Goal: Information Seeking & Learning: Learn about a topic

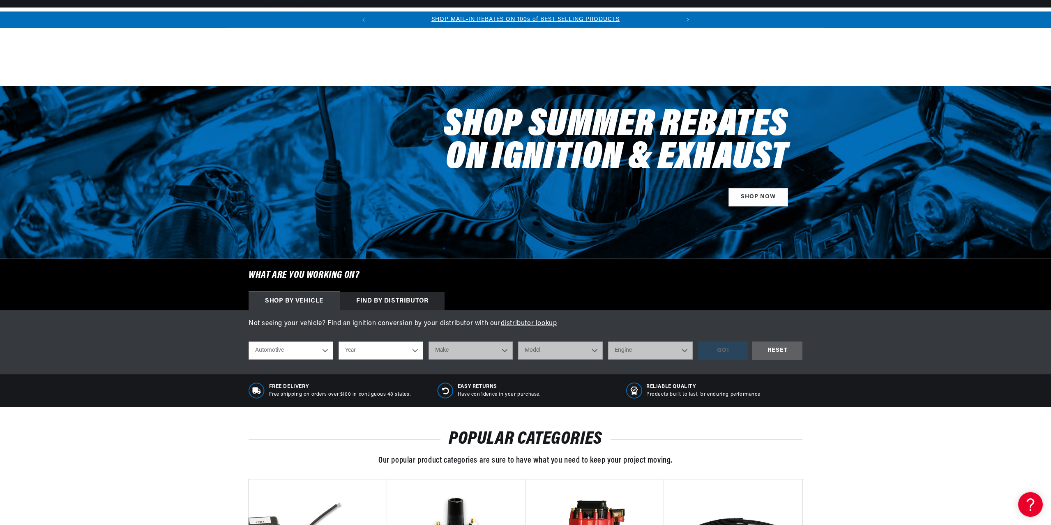
scroll to position [246, 0]
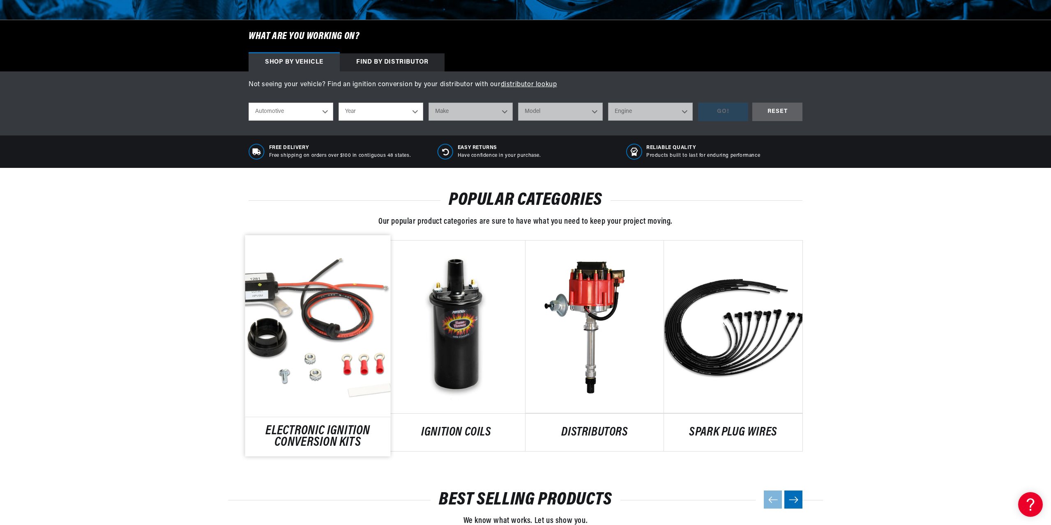
click at [363, 426] on link "ELECTRONIC IGNITION CONVERSION KITS" at bounding box center [317, 437] width 145 height 22
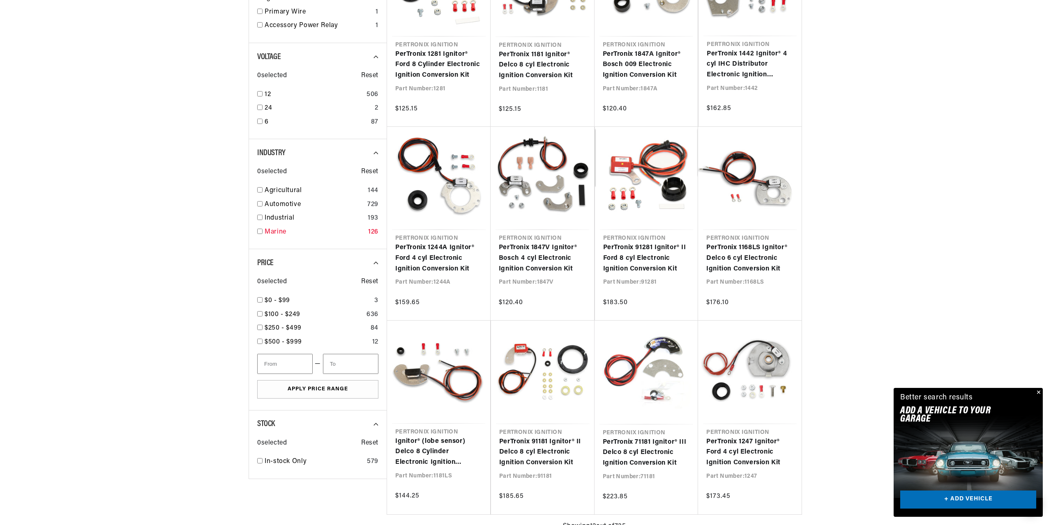
click at [261, 231] on input "checkbox" at bounding box center [259, 231] width 5 height 5
checkbox input "true"
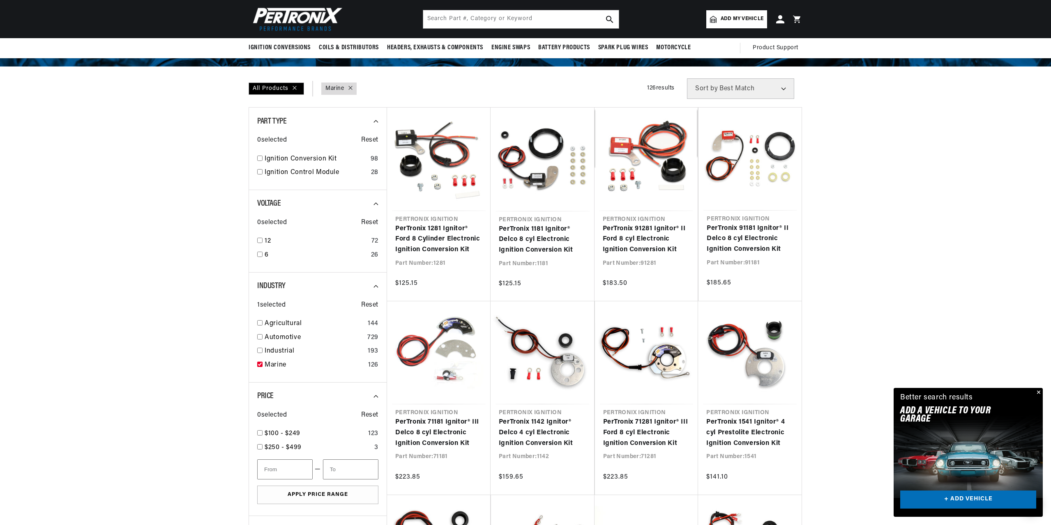
scroll to position [82, 0]
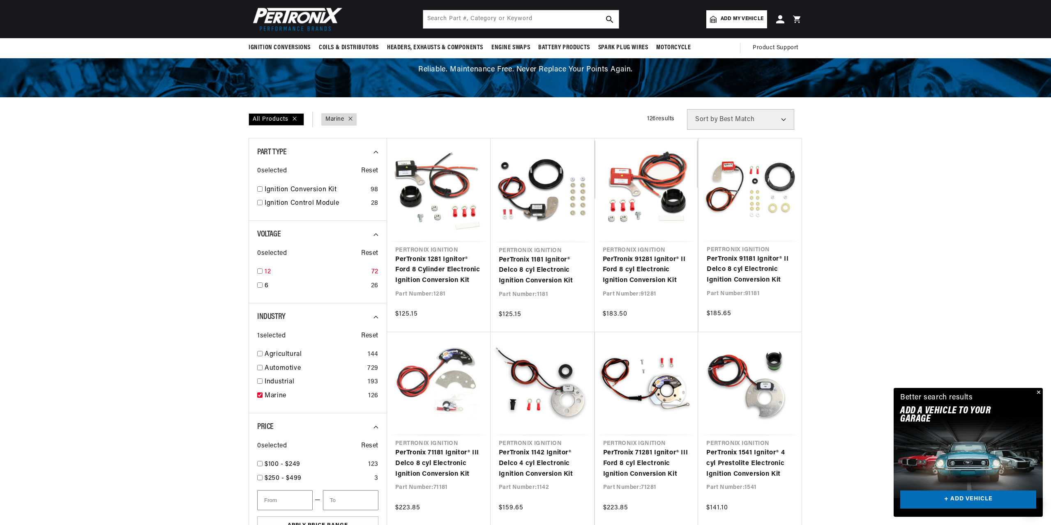
click at [259, 271] on input "checkbox" at bounding box center [259, 271] width 5 height 5
checkbox input "true"
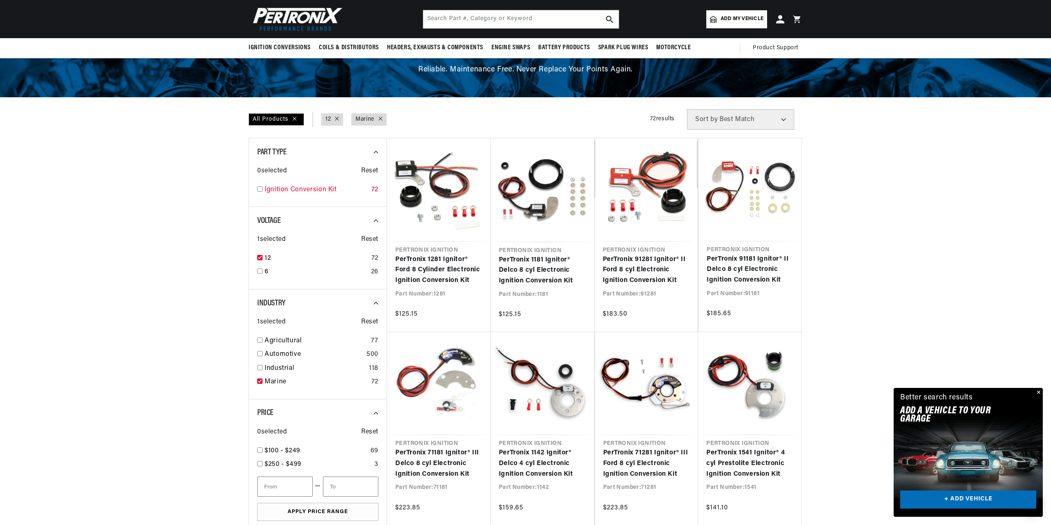
scroll to position [0, 1]
click at [278, 187] on link "Ignition Conversion Kit" at bounding box center [317, 190] width 104 height 11
checkbox input "true"
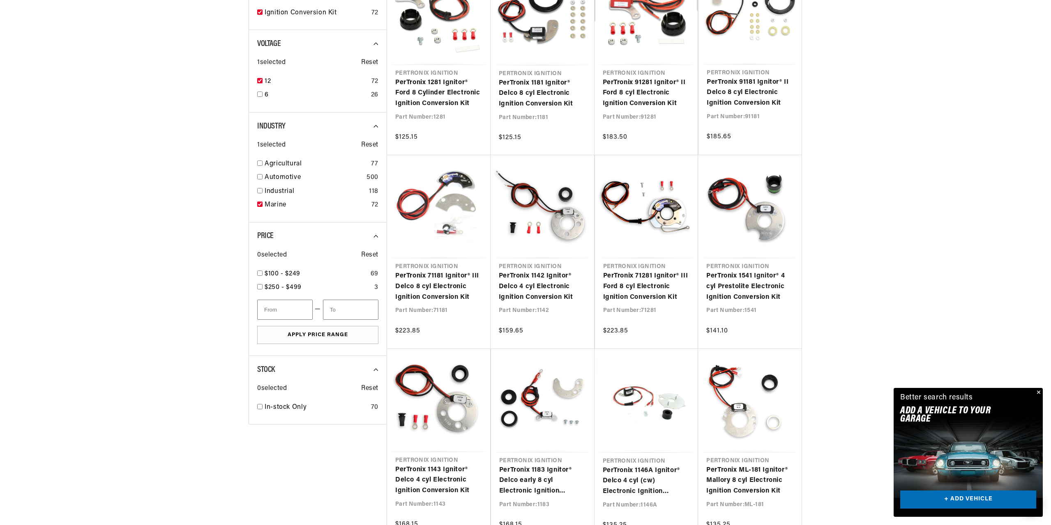
scroll to position [0, 4]
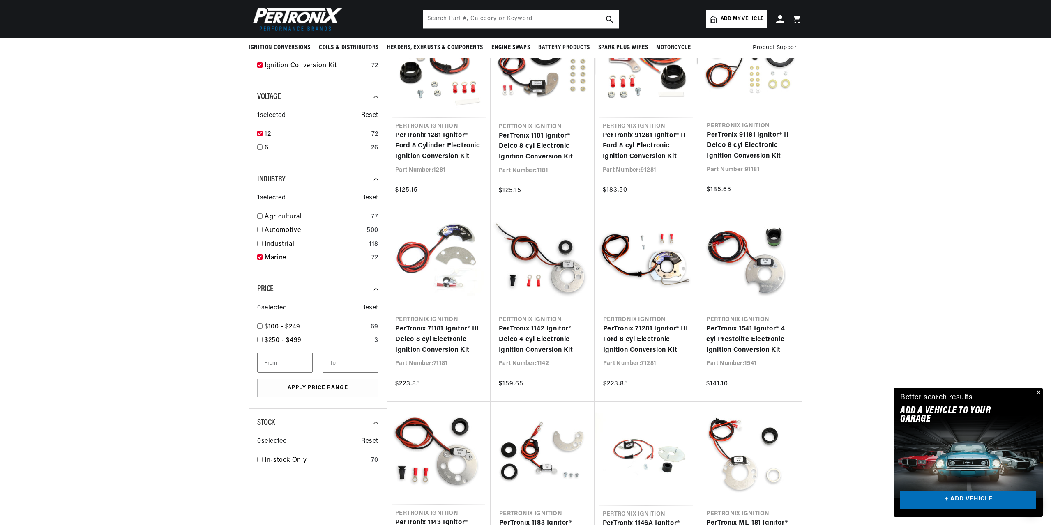
scroll to position [123, 0]
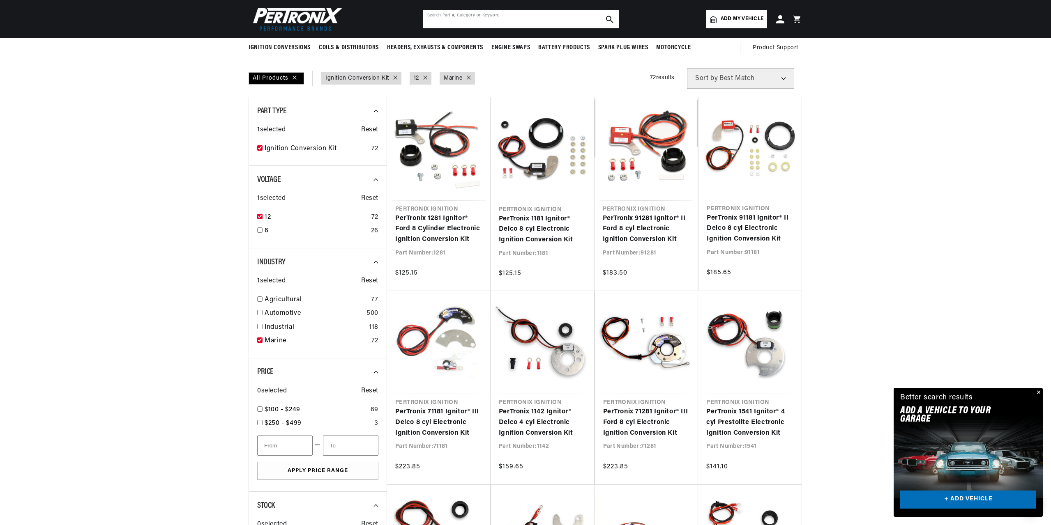
click at [548, 24] on input "text" at bounding box center [521, 19] width 196 height 18
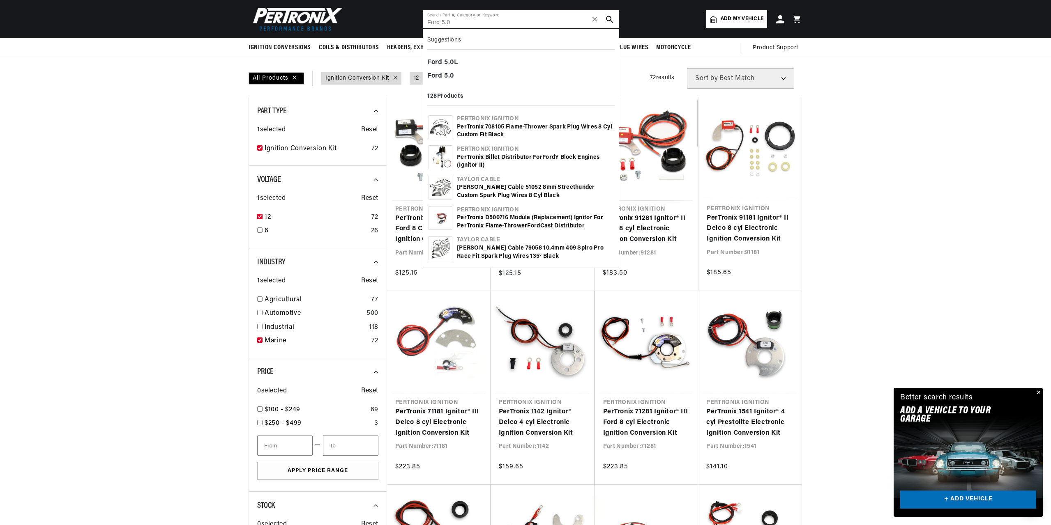
type input "Ford 5.0"
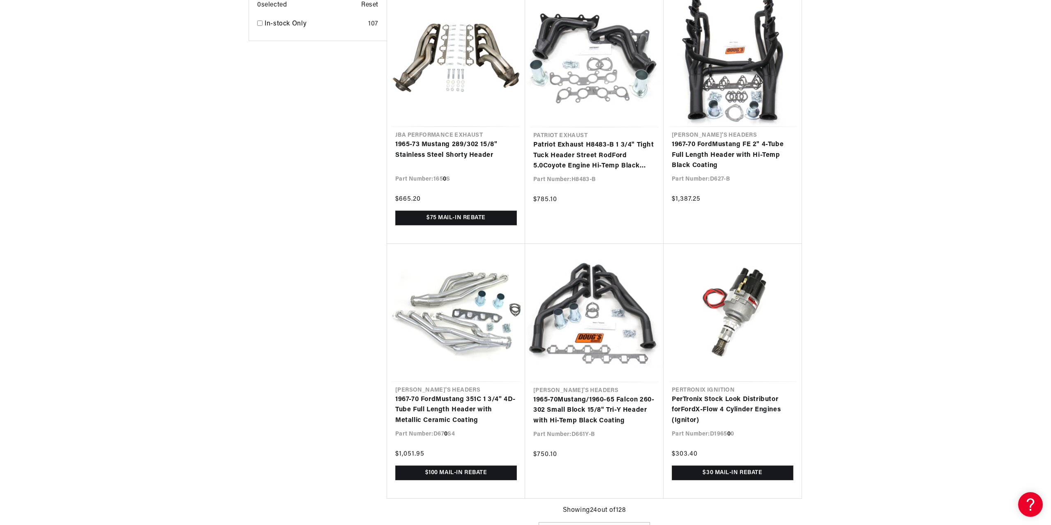
scroll to position [0, 307]
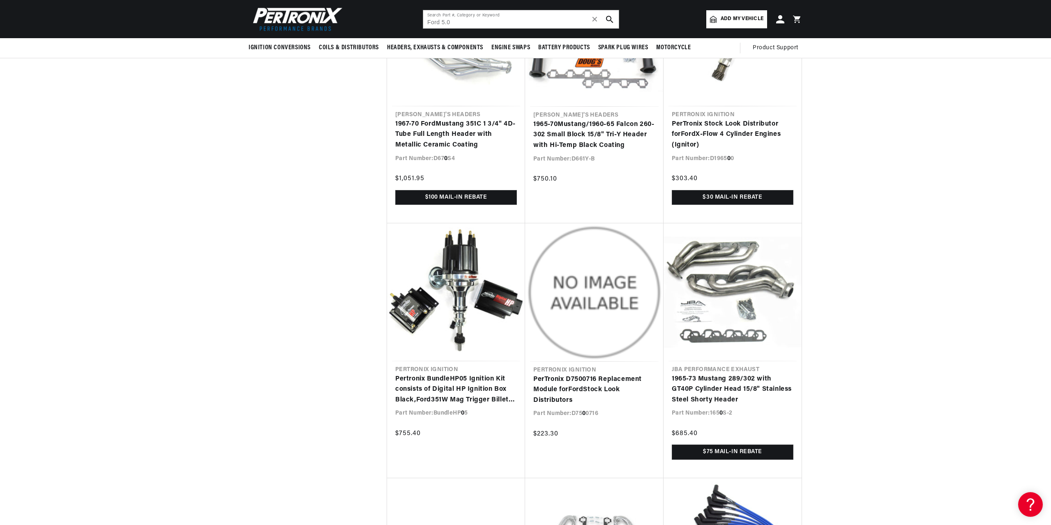
scroll to position [1684, 0]
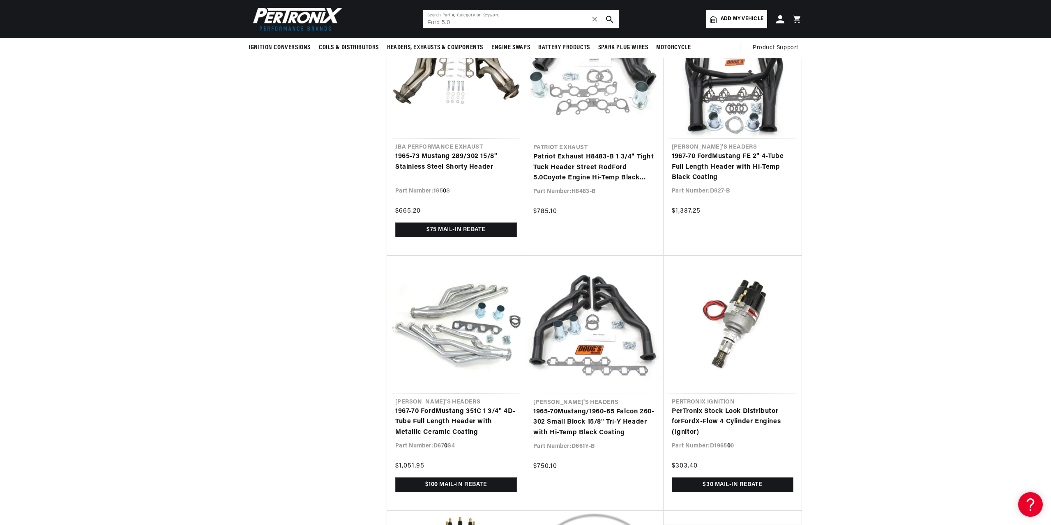
click at [523, 22] on input "Ford 5.0" at bounding box center [521, 19] width 196 height 18
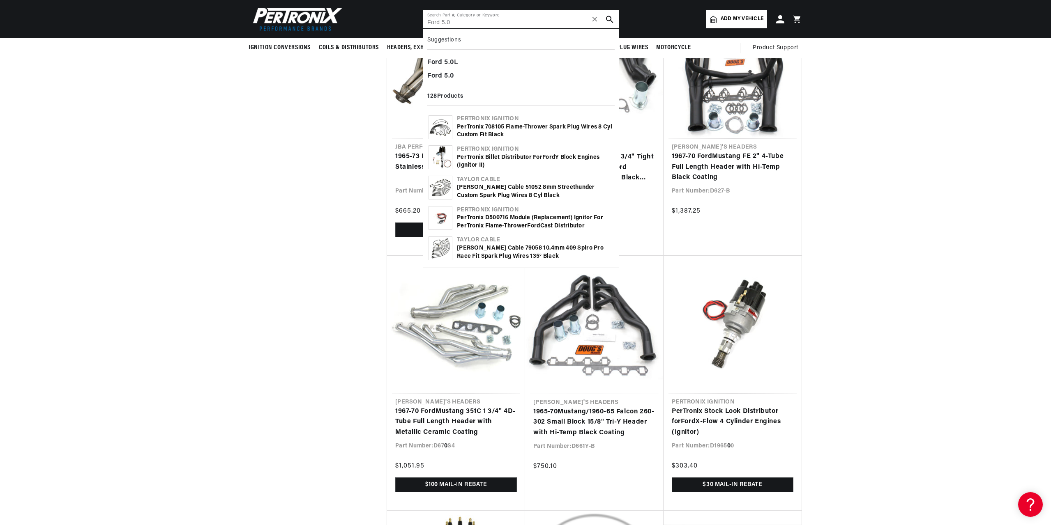
scroll to position [0, 307]
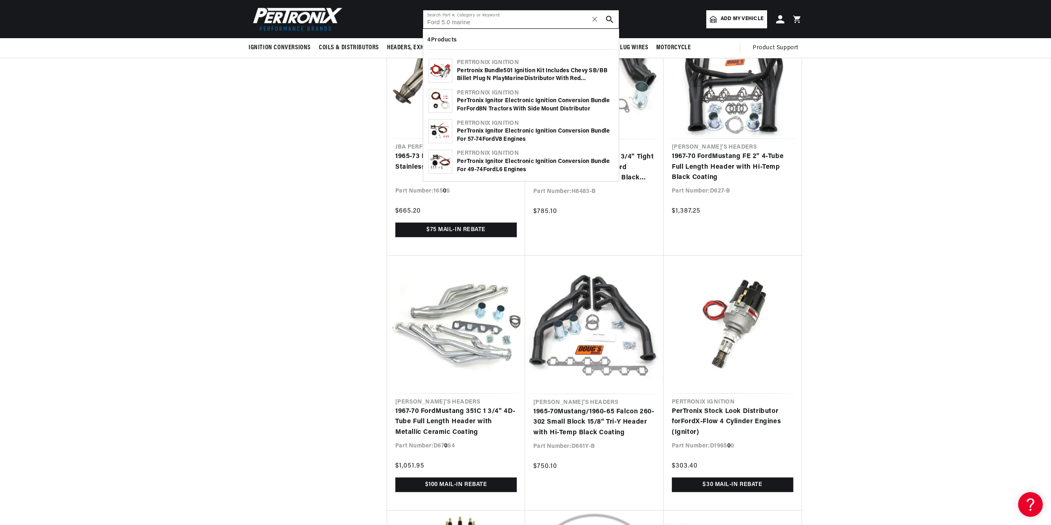
type input "Ford 5.0 marine"
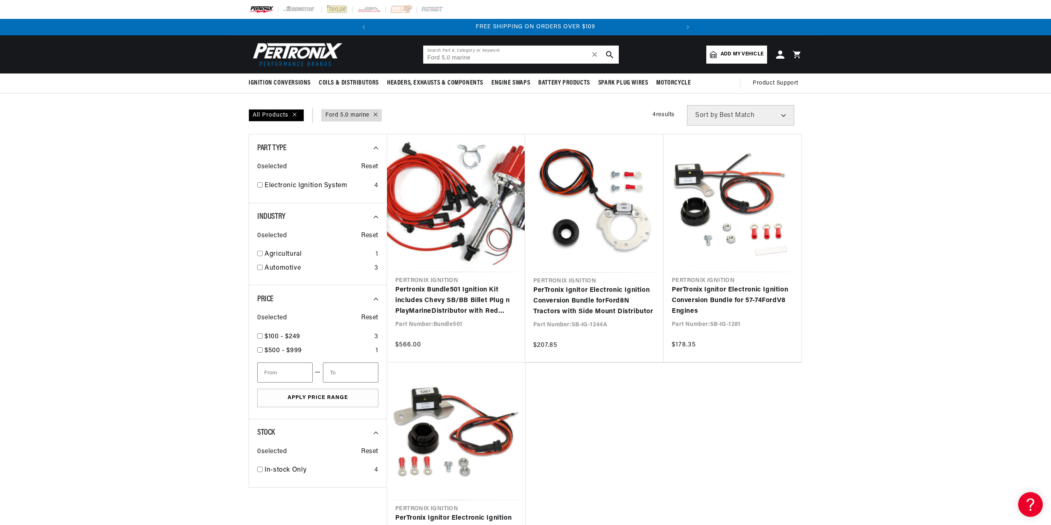
scroll to position [0, 307]
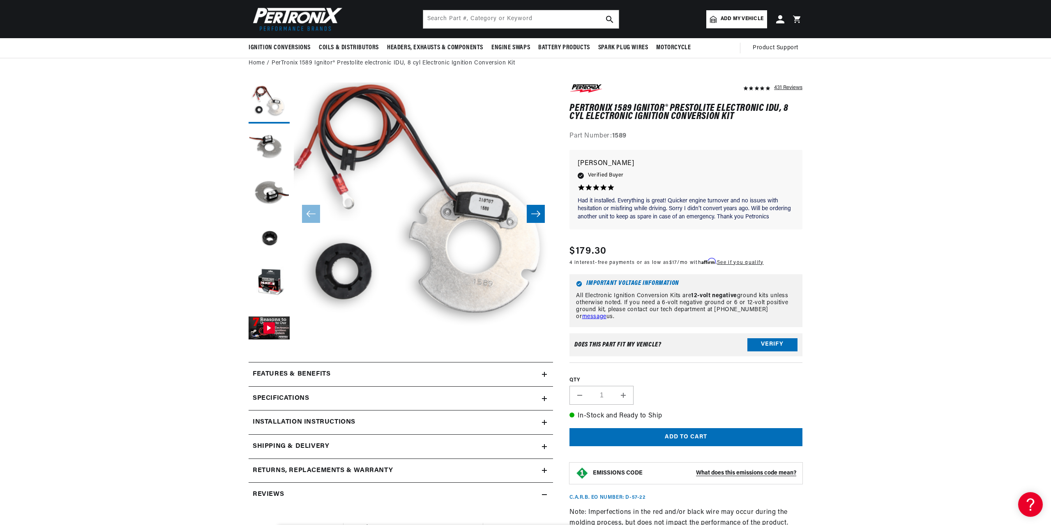
scroll to position [0, 307]
click at [546, 398] on icon at bounding box center [544, 398] width 5 height 5
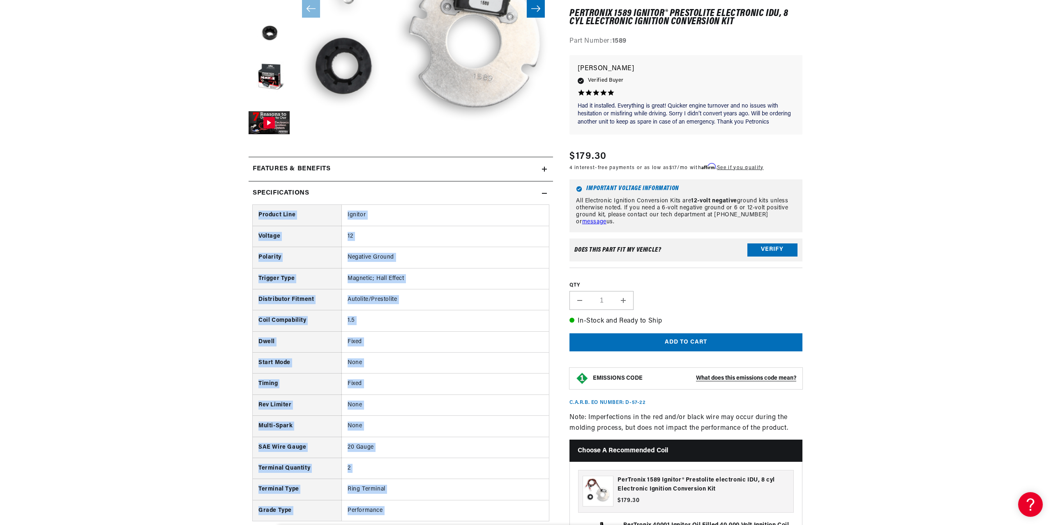
scroll to position [0, 0]
click at [399, 337] on td "Fixed" at bounding box center [444, 341] width 207 height 21
drag, startPoint x: 548, startPoint y: 189, endPoint x: 549, endPoint y: 193, distance: 4.6
click at [549, 190] on summary "Specifications" at bounding box center [401, 194] width 304 height 24
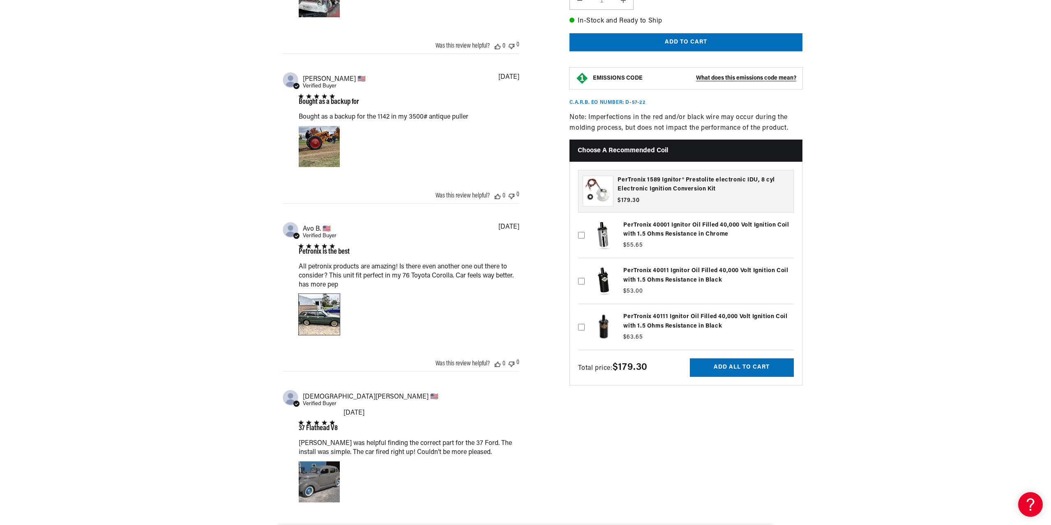
click at [333, 319] on div "Image of Review by Avo B. on June 06, 23 number 1" at bounding box center [319, 314] width 41 height 41
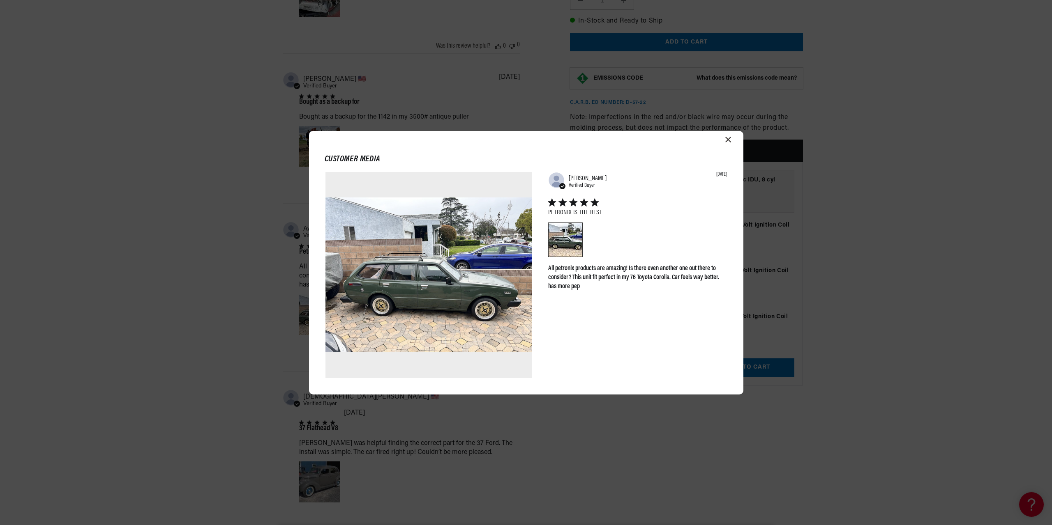
scroll to position [0, 307]
click at [731, 140] on header "Customer media" at bounding box center [526, 155] width 434 height 34
click at [725, 138] on icon "Close modal" at bounding box center [728, 140] width 6 height 6
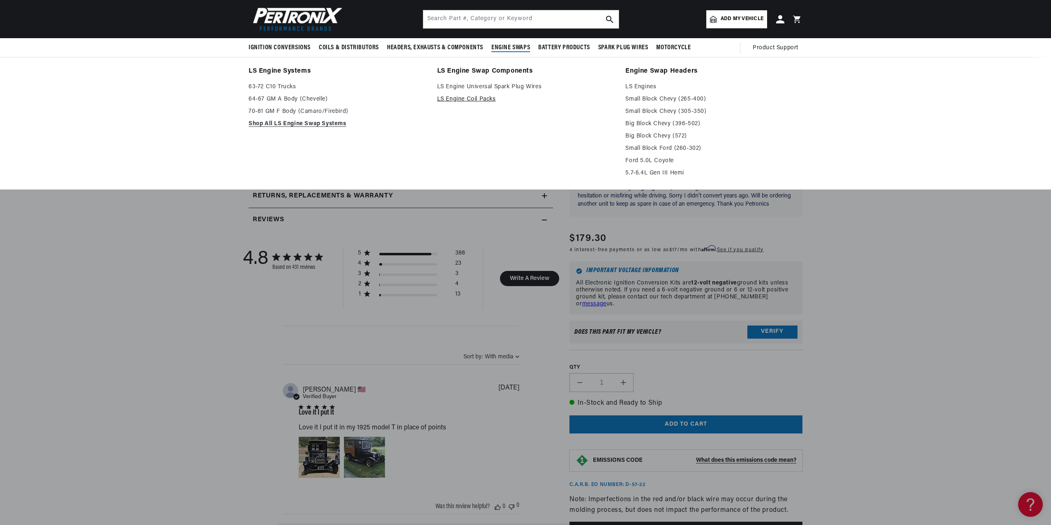
click at [472, 101] on link "LS Engine Coil Packs" at bounding box center [525, 99] width 177 height 10
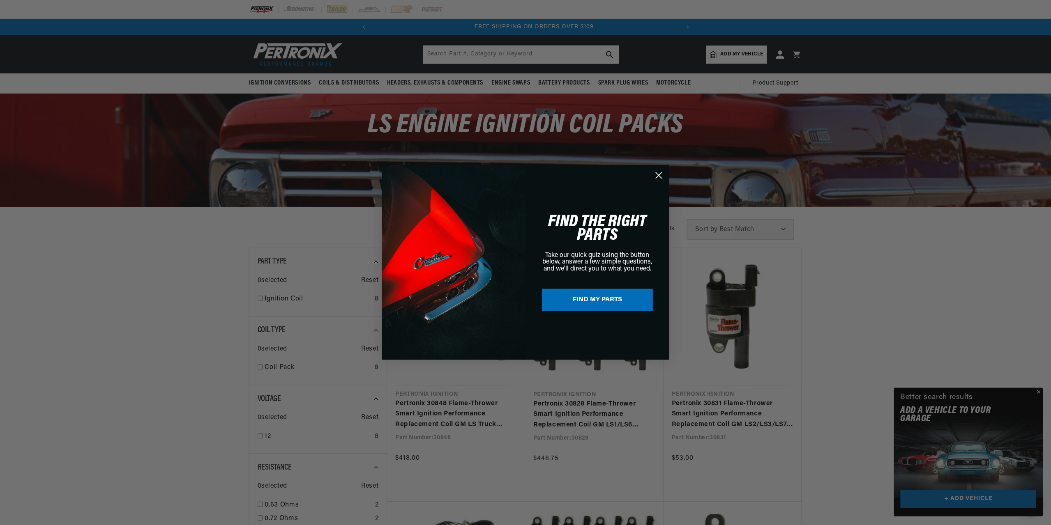
scroll to position [0, 307]
click at [656, 175] on circle "Close dialog" at bounding box center [659, 176] width 14 height 14
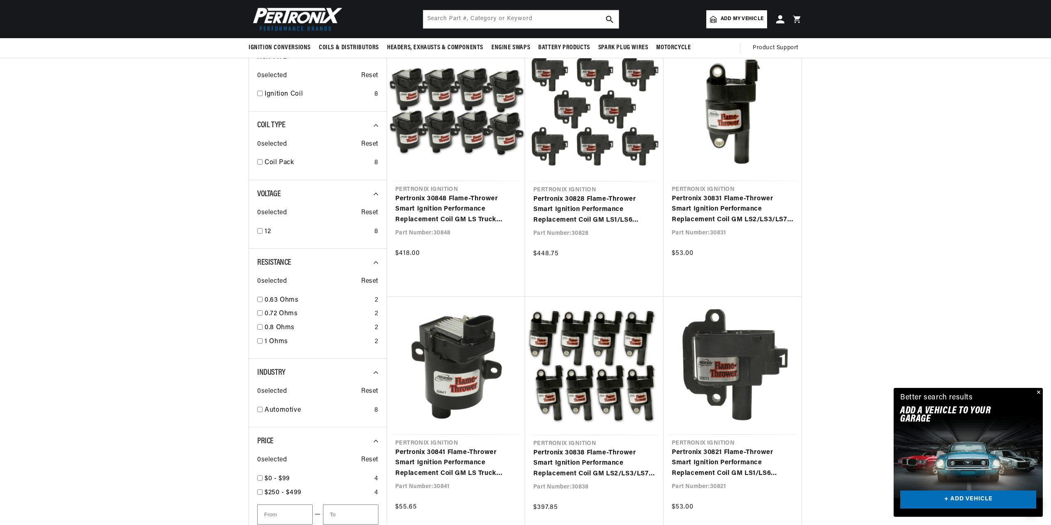
scroll to position [0, 0]
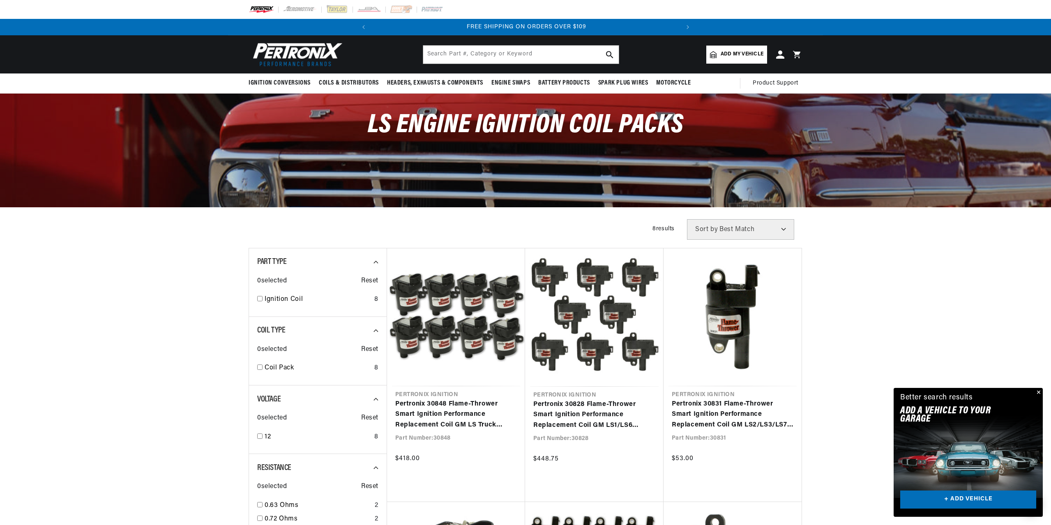
click at [285, 54] on img at bounding box center [296, 54] width 94 height 28
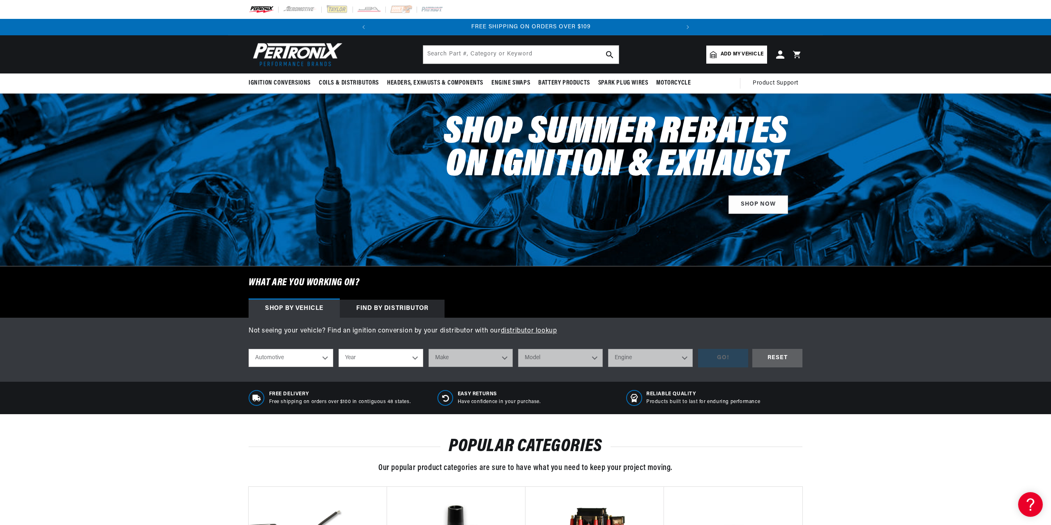
scroll to position [0, 307]
